Goal: Task Accomplishment & Management: Complete application form

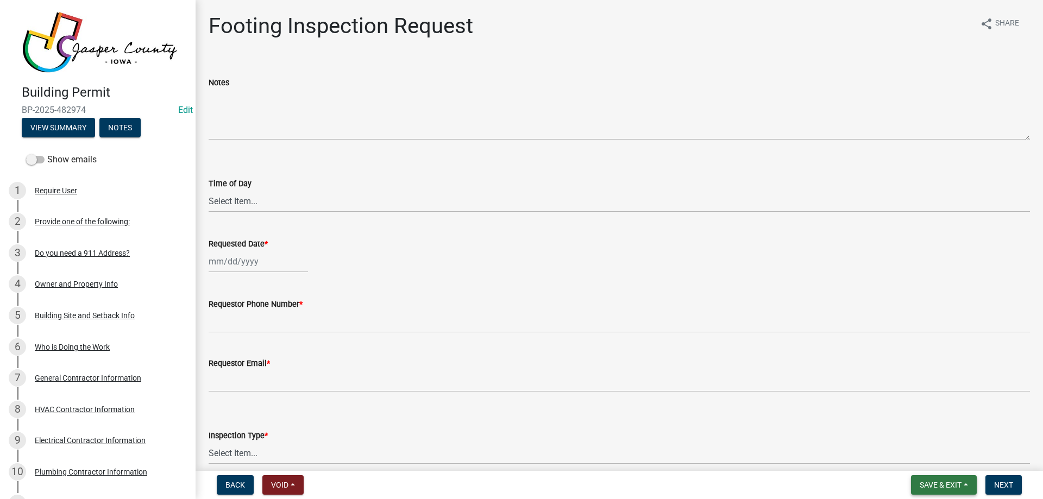
click at [950, 484] on span "Save & Exit" at bounding box center [941, 485] width 42 height 9
click at [947, 457] on button "Save & Exit" at bounding box center [933, 457] width 87 height 26
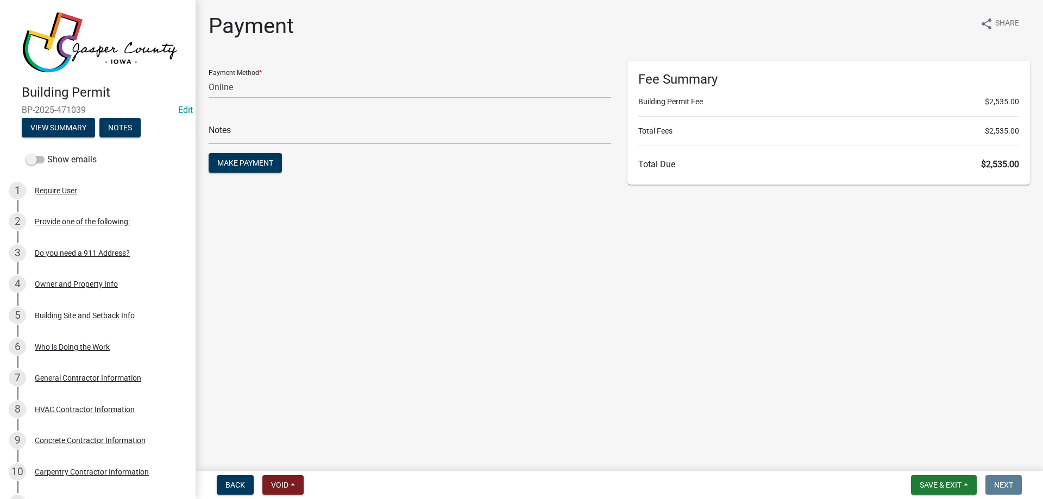
click at [465, 105] on form "Payment Method * Credit Card POS Check Cash Online Notes Make Payment" at bounding box center [410, 118] width 403 height 115
click at [460, 92] on select "Credit Card POS Check Cash Online" at bounding box center [410, 87] width 403 height 22
select select "1: 0"
click at [209, 76] on select "Credit Card POS Check Cash Online" at bounding box center [410, 87] width 403 height 22
click at [427, 133] on input "text" at bounding box center [410, 133] width 403 height 22
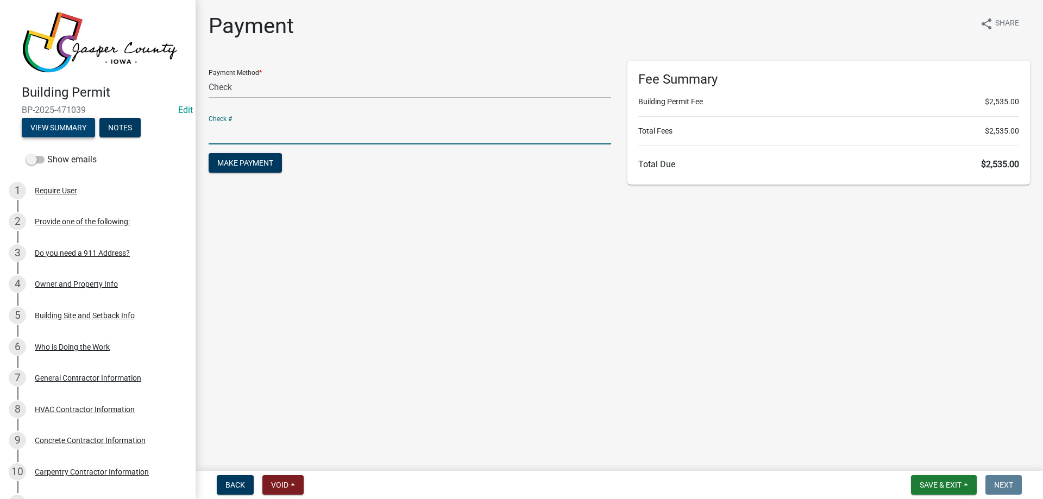
click at [209, 153] on button "Make Payment" at bounding box center [245, 163] width 73 height 20
